Goal: Information Seeking & Learning: Learn about a topic

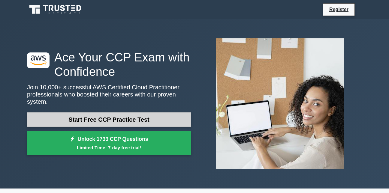
click at [170, 116] on link "Start Free CCP Practice Test" at bounding box center [109, 120] width 164 height 14
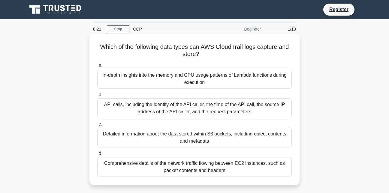
click at [168, 115] on div "API calls, including the identity of the API caller, the time of the API call, …" at bounding box center [194, 108] width 194 height 20
click at [97, 97] on input "b. API calls, including the identity of the API caller, the time of the API cal…" at bounding box center [97, 95] width 0 height 4
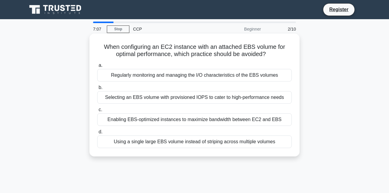
click at [169, 142] on div "Using a single large EBS volume instead of striping across multiple volumes" at bounding box center [194, 142] width 194 height 13
click at [97, 134] on input "d. Using a single large EBS volume instead of striping across multiple volumes" at bounding box center [97, 132] width 0 height 4
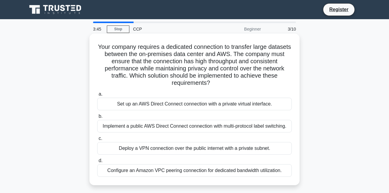
click at [189, 102] on div "Set up an AWS Direct Connect connection with a private virtual interface." at bounding box center [194, 104] width 194 height 13
click at [97, 96] on input "a. Set up an AWS Direct Connect connection with a private virtual interface." at bounding box center [97, 94] width 0 height 4
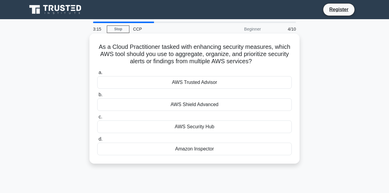
click at [190, 108] on div "AWS Shield Advanced" at bounding box center [194, 104] width 194 height 13
click at [97, 97] on input "b. AWS Shield Advanced" at bounding box center [97, 95] width 0 height 4
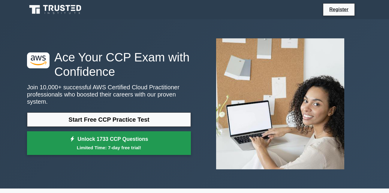
click at [133, 144] on small "Limited Time: 7-day free trial!" at bounding box center [109, 147] width 149 height 7
